Goal: Task Accomplishment & Management: Manage account settings

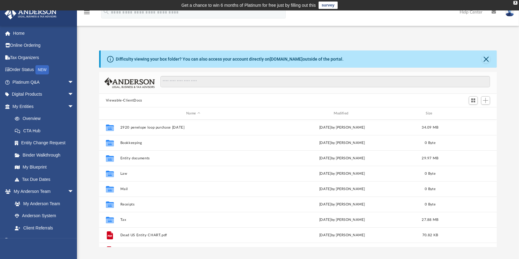
scroll to position [133, 391]
drag, startPoint x: 15, startPoint y: 30, endPoint x: 30, endPoint y: 50, distance: 24.9
click at [15, 30] on link "Home" at bounding box center [43, 33] width 79 height 12
click at [20, 31] on link "Home" at bounding box center [43, 33] width 79 height 12
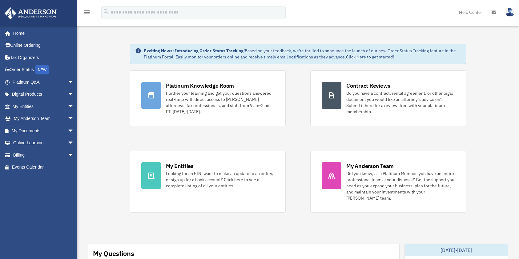
click at [48, 11] on img at bounding box center [31, 13] width 56 height 12
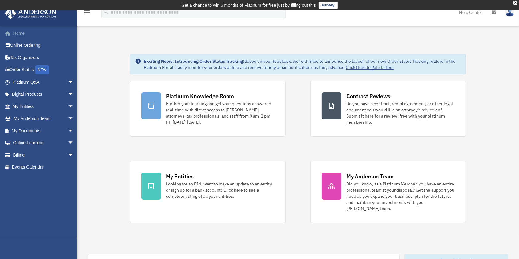
click at [14, 36] on link "Home" at bounding box center [43, 33] width 79 height 12
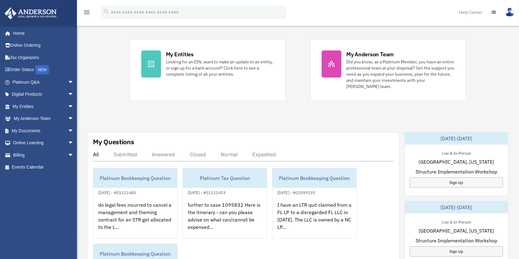
scroll to position [123, 0]
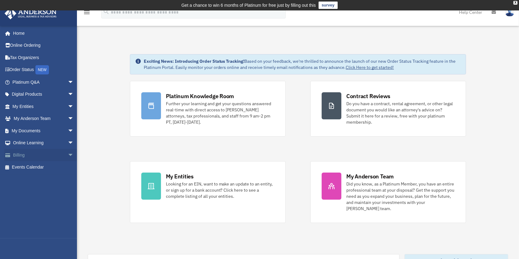
click at [10, 154] on span at bounding box center [11, 155] width 5 height 4
click at [68, 156] on span "arrow_drop_down" at bounding box center [74, 155] width 12 height 13
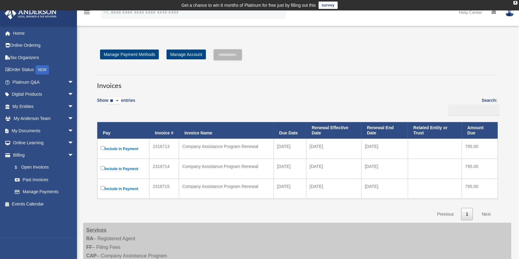
click at [262, 195] on td "Company Assistance Program Renewal" at bounding box center [226, 189] width 95 height 20
click at [33, 169] on link "$ Open Invoices" at bounding box center [46, 167] width 74 height 13
click at [40, 180] on link "Past Invoices" at bounding box center [46, 179] width 74 height 12
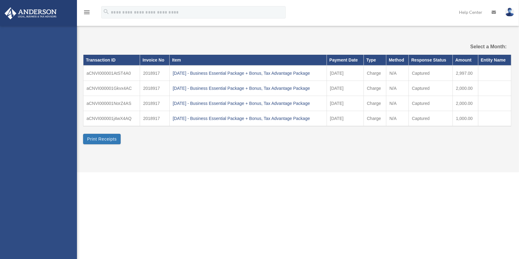
select select
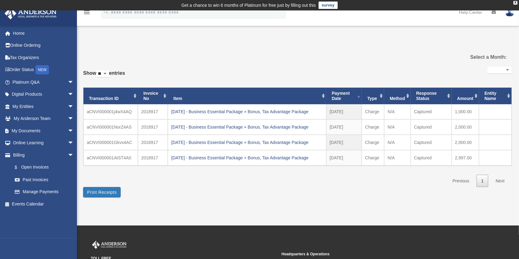
click at [108, 73] on select "** ** ** ***" at bounding box center [102, 73] width 13 height 7
select select "**"
click at [97, 70] on select "** ** ** ***" at bounding box center [102, 73] width 13 height 7
click at [268, 61] on div "**********" at bounding box center [297, 123] width 428 height 148
click at [500, 180] on link "Next" at bounding box center [500, 181] width 18 height 13
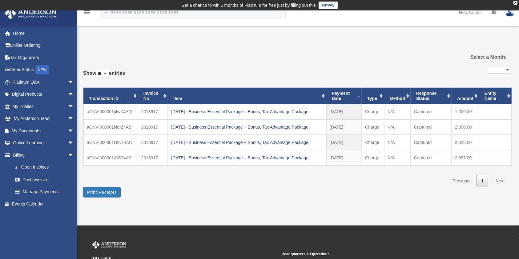
click at [466, 181] on link "Previous" at bounding box center [460, 181] width 26 height 13
click at [106, 191] on button "Print Receipts" at bounding box center [102, 192] width 38 height 10
click at [173, 105] on td "2024.08.07 - Business Essential Package + Bonus, Tax Advantage Package" at bounding box center [247, 111] width 158 height 15
click at [108, 195] on button "Print Receipts" at bounding box center [102, 192] width 38 height 10
click at [36, 167] on link "$ Open Invoices" at bounding box center [46, 167] width 74 height 13
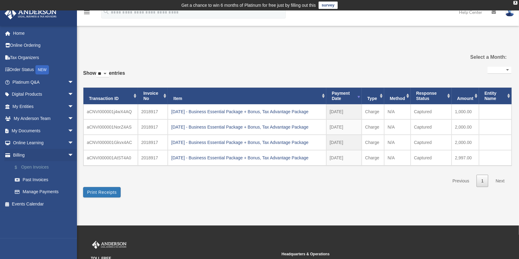
click at [36, 167] on link "$ Open Invoices" at bounding box center [46, 167] width 74 height 13
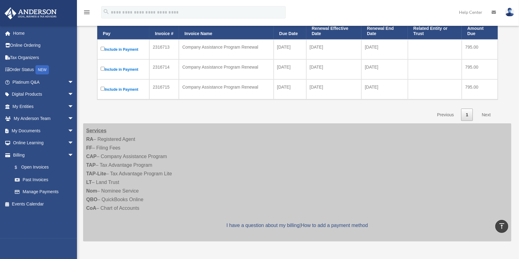
scroll to position [99, 0]
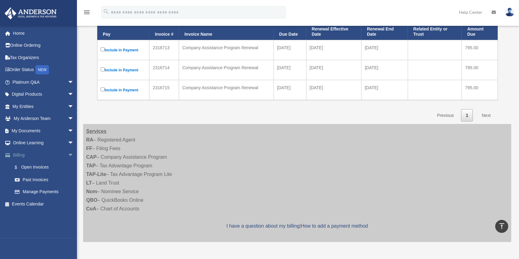
click at [20, 154] on link "Billing arrow_drop_down" at bounding box center [43, 155] width 79 height 12
click at [68, 154] on span "arrow_drop_down" at bounding box center [74, 155] width 12 height 13
